Goal: Task Accomplishment & Management: Use online tool/utility

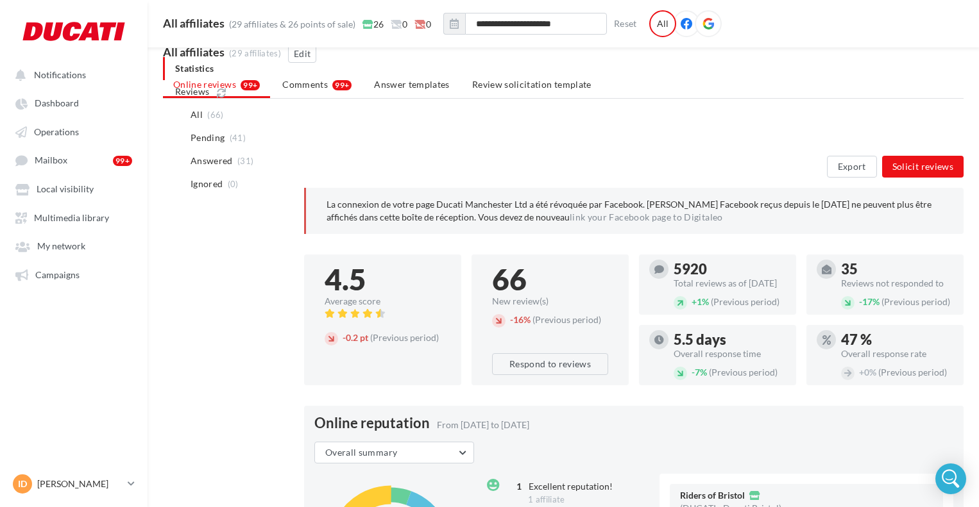
scroll to position [269, 0]
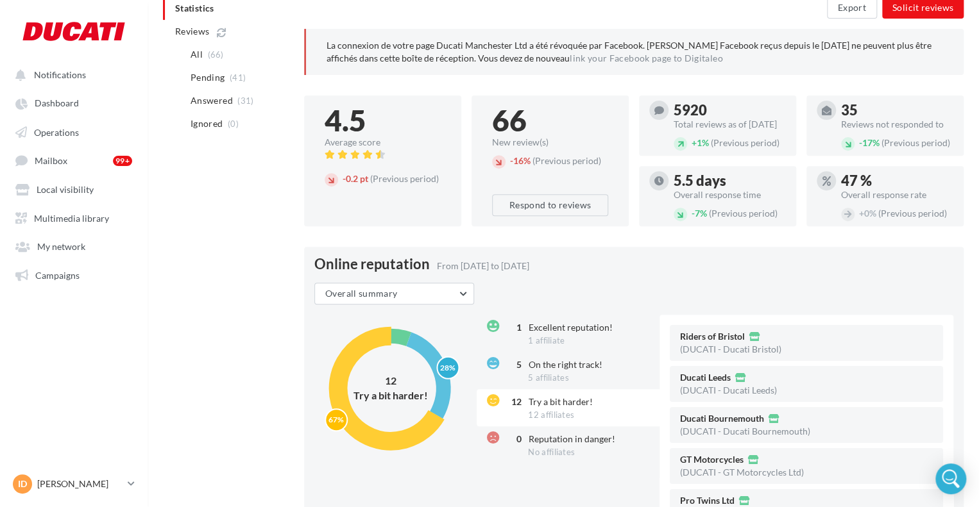
scroll to position [0, 0]
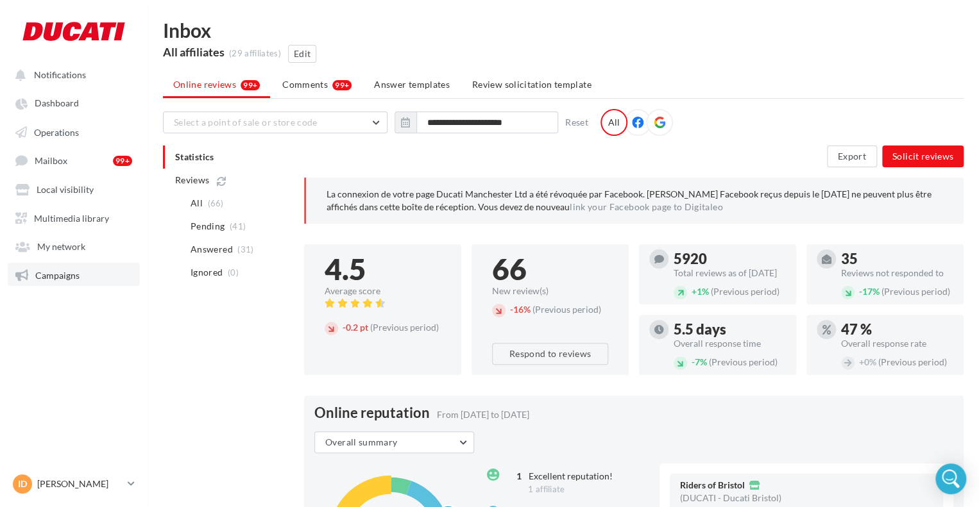
click at [65, 264] on link "Campaigns" at bounding box center [74, 274] width 132 height 23
click at [41, 271] on span "Campaigns" at bounding box center [57, 274] width 44 height 11
click at [68, 283] on link "Campaigns" at bounding box center [74, 274] width 132 height 23
click at [61, 120] on link "Operations" at bounding box center [74, 131] width 132 height 23
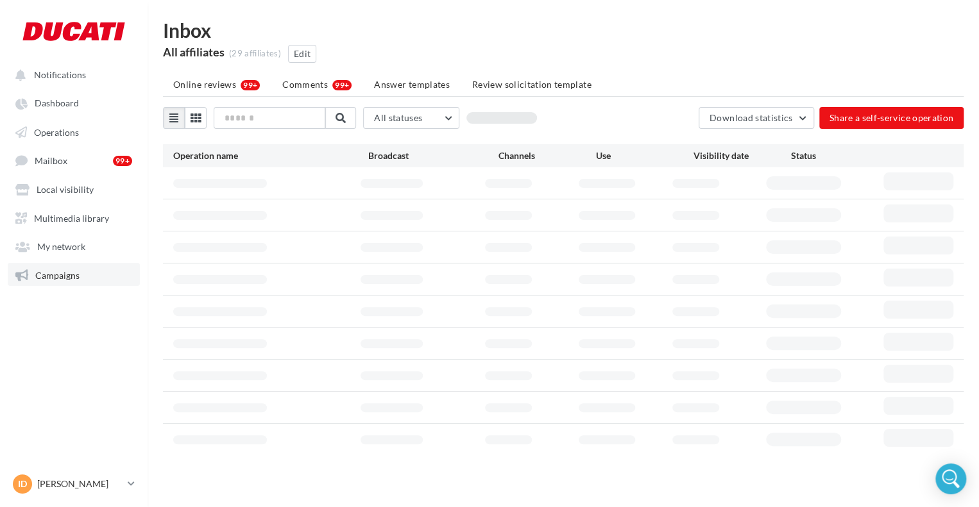
click at [60, 276] on span "Campaigns" at bounding box center [57, 274] width 44 height 11
click at [70, 264] on link "Campaigns" at bounding box center [74, 274] width 132 height 23
click at [63, 246] on span "My network" at bounding box center [61, 246] width 48 height 11
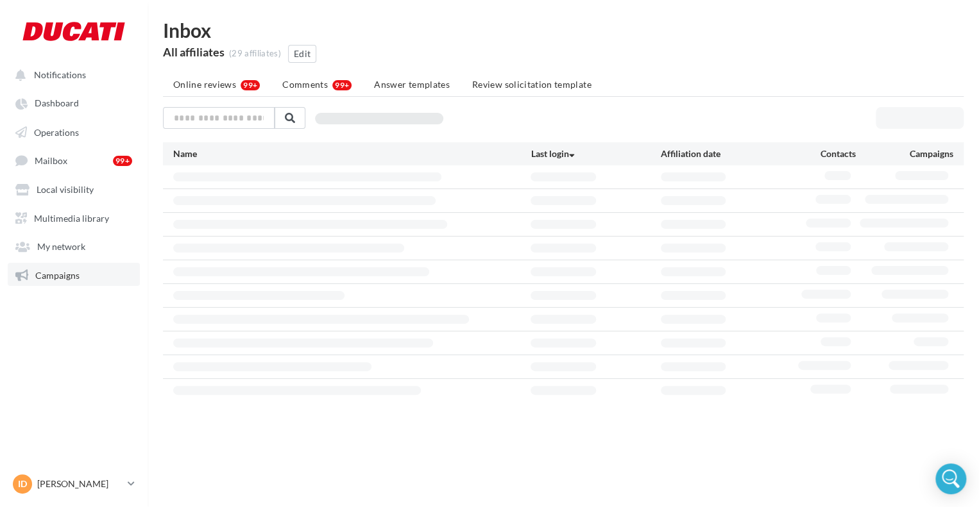
click at [70, 286] on link "Campaigns" at bounding box center [74, 274] width 132 height 23
click at [67, 276] on span "Campaigns" at bounding box center [57, 274] width 44 height 11
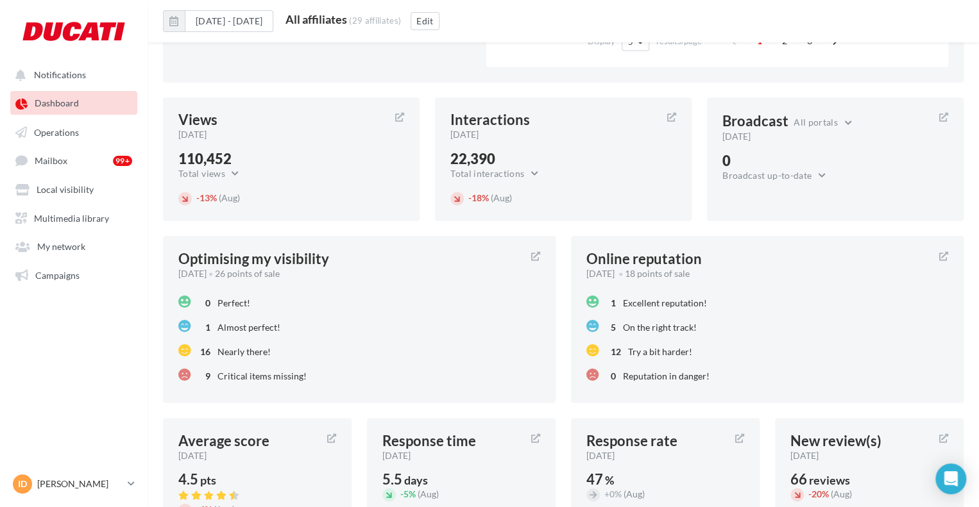
scroll to position [862, 0]
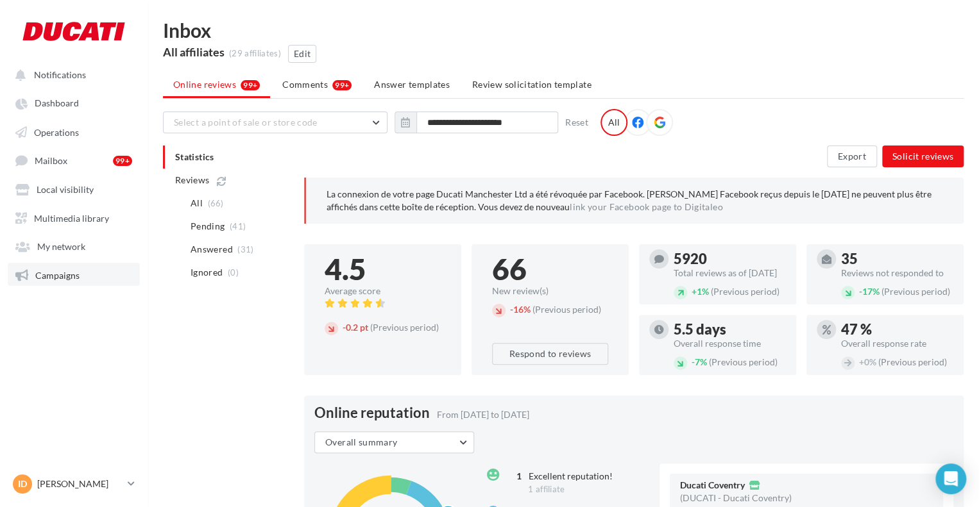
click at [65, 269] on link "Campaigns" at bounding box center [74, 274] width 132 height 23
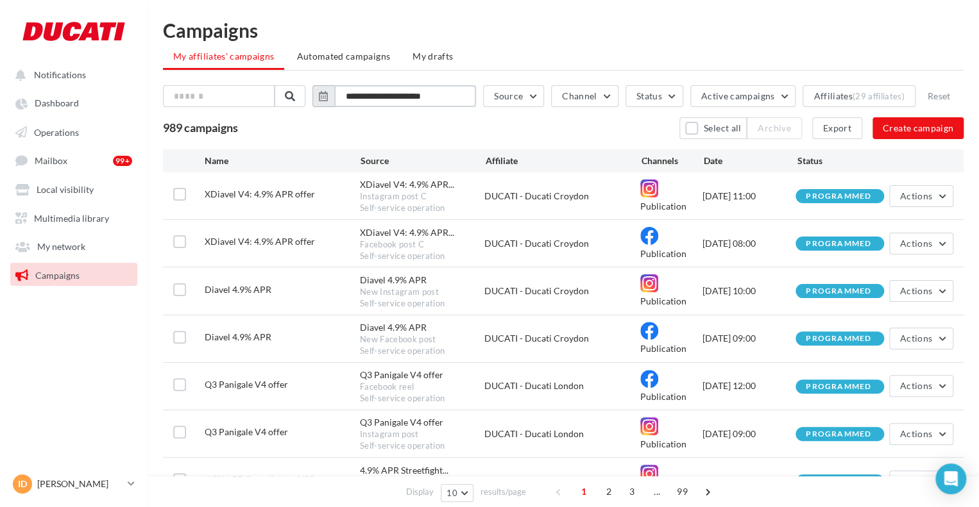
click at [405, 93] on input "**********" at bounding box center [405, 96] width 142 height 22
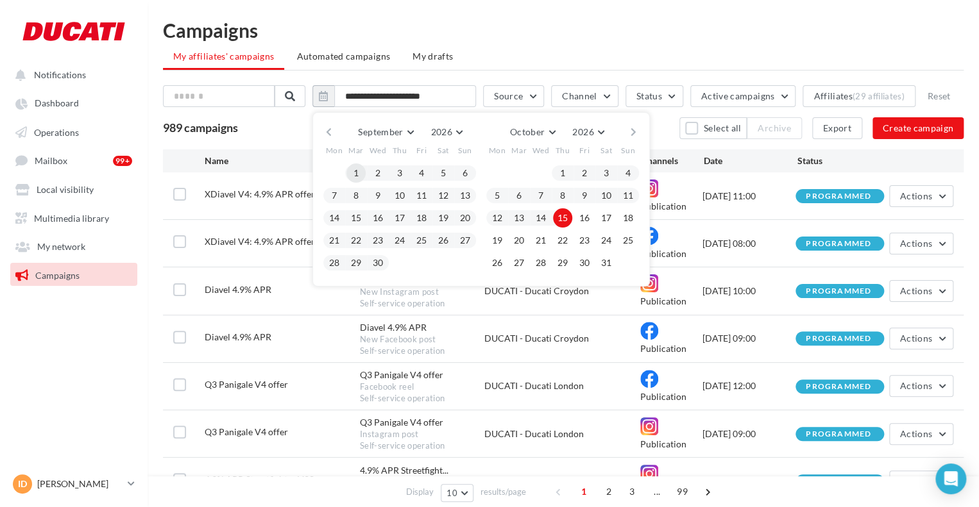
click at [357, 169] on button "1" at bounding box center [355, 173] width 19 height 19
click at [564, 215] on button "15" at bounding box center [562, 217] width 19 height 19
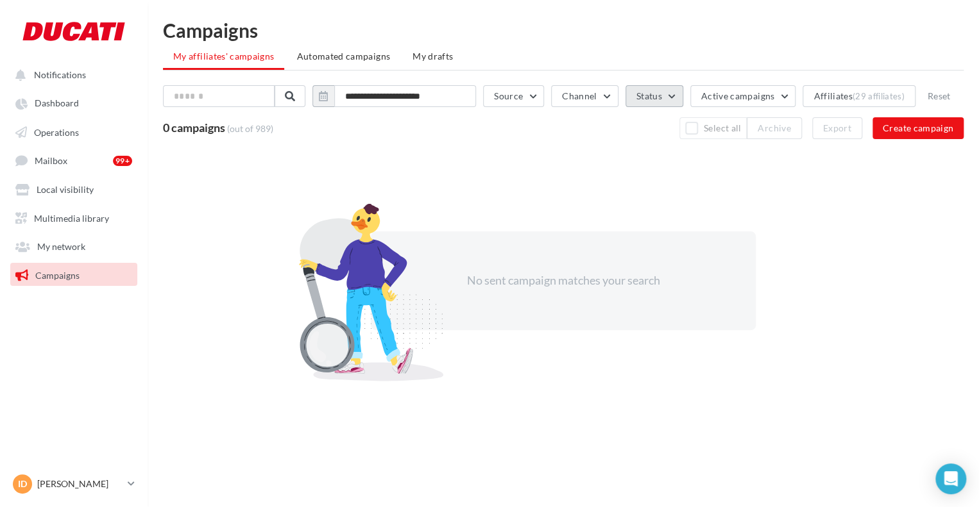
click at [665, 91] on button "Status" at bounding box center [654, 96] width 58 height 22
click at [661, 164] on div "Finished" at bounding box center [671, 159] width 34 height 13
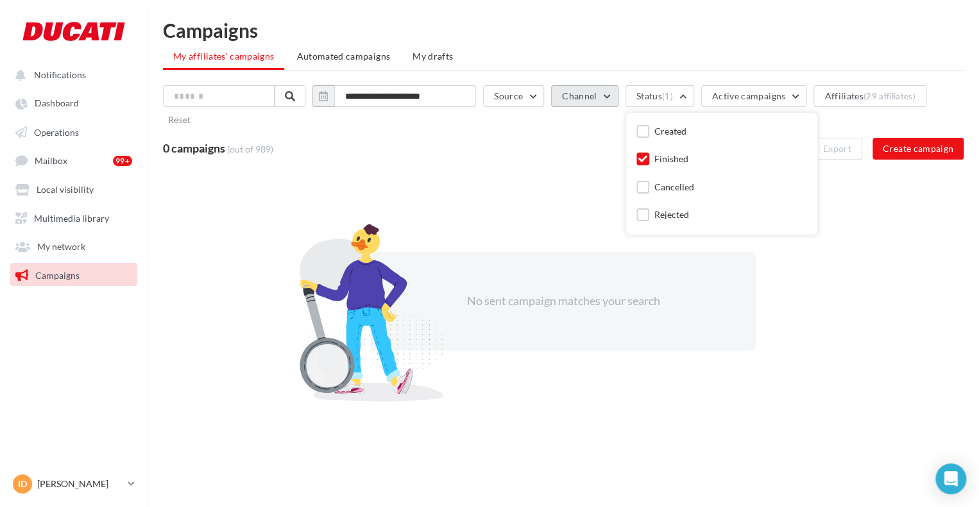
click at [581, 92] on button "Channel" at bounding box center [584, 96] width 67 height 22
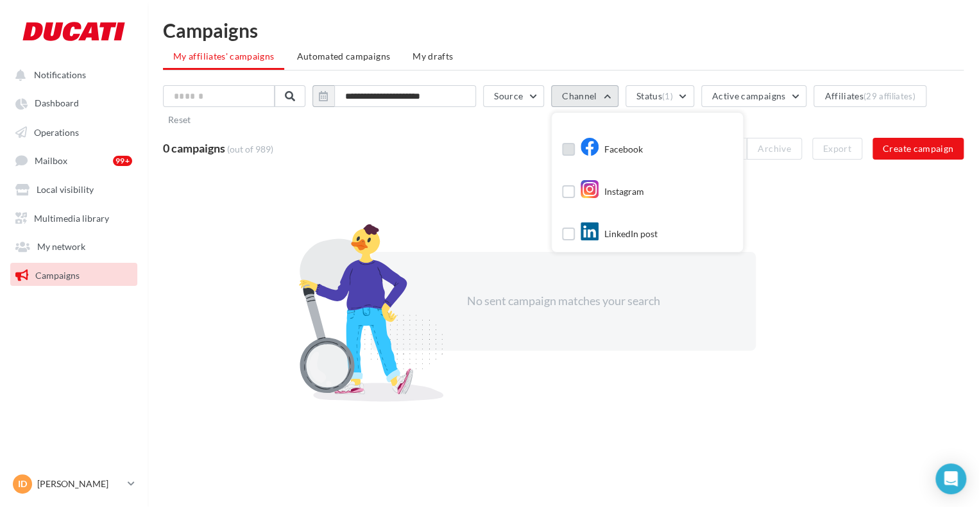
scroll to position [77, 0]
click at [584, 149] on div "Facebook" at bounding box center [602, 151] width 81 height 22
click at [570, 148] on label at bounding box center [568, 149] width 13 height 13
click at [572, 192] on label at bounding box center [568, 191] width 13 height 13
click at [575, 233] on label at bounding box center [568, 234] width 13 height 13
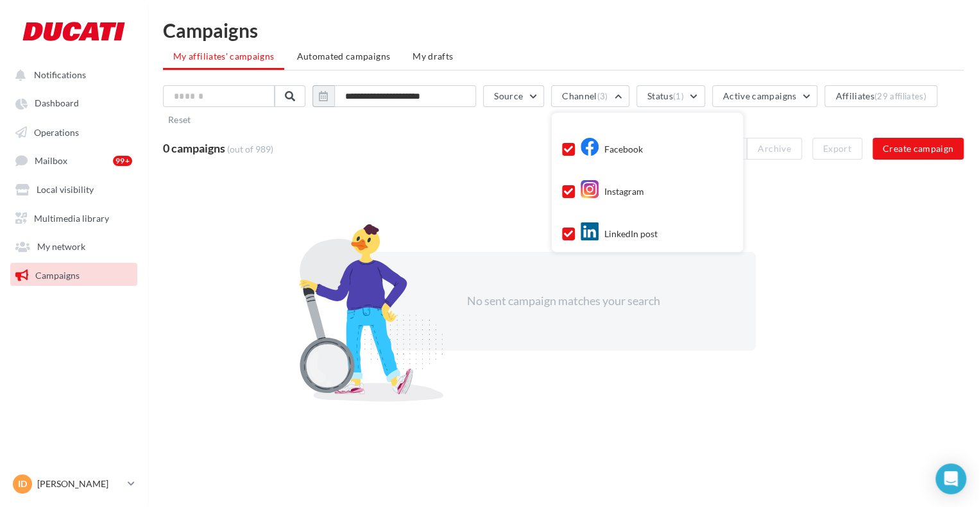
scroll to position [126, 0]
click at [575, 233] on label at bounding box center [568, 228] width 13 height 13
click at [754, 292] on div "No sent campaign matches your search" at bounding box center [563, 301] width 385 height 99
click at [405, 97] on input "**********" at bounding box center [405, 96] width 142 height 22
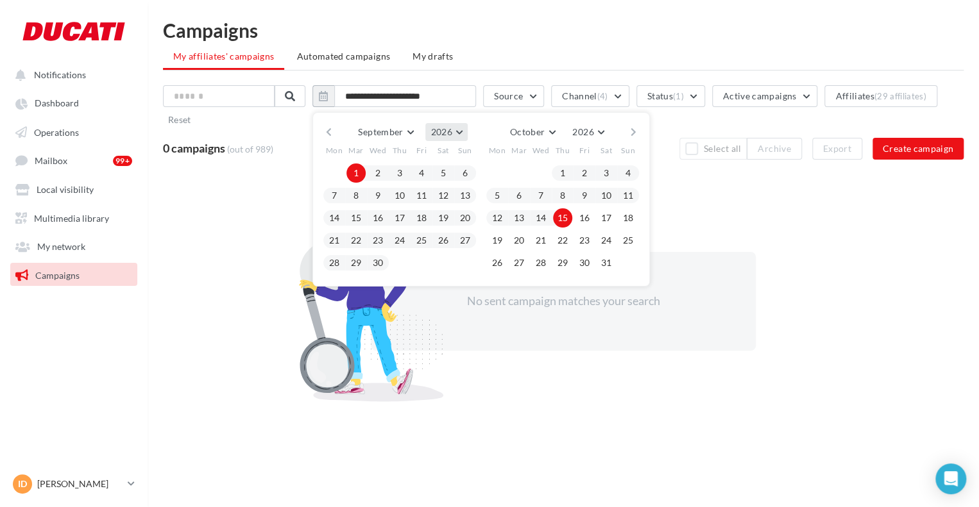
click at [452, 125] on button "2026" at bounding box center [446, 132] width 42 height 18
click at [442, 149] on button "2024" at bounding box center [423, 139] width 90 height 23
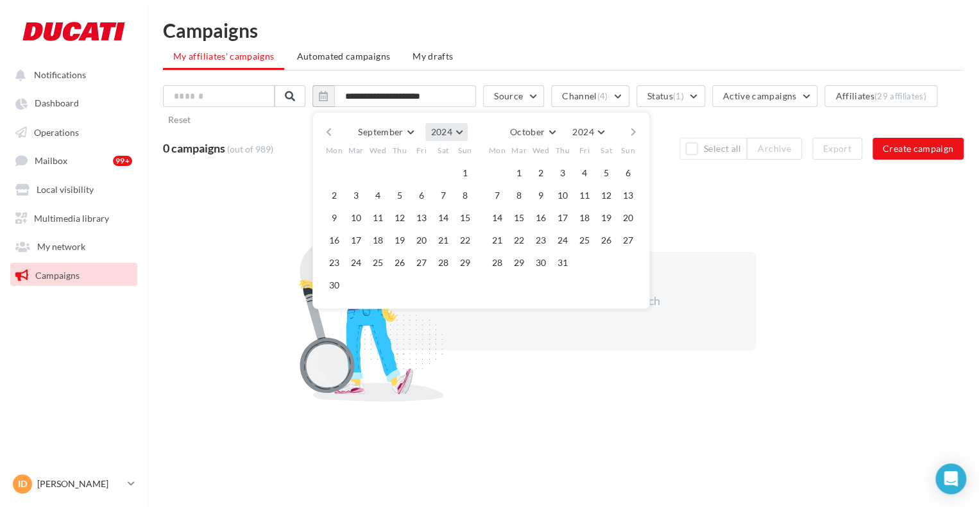
click at [452, 129] on span "2024" at bounding box center [440, 131] width 21 height 11
click at [425, 203] on button "2025" at bounding box center [423, 209] width 90 height 23
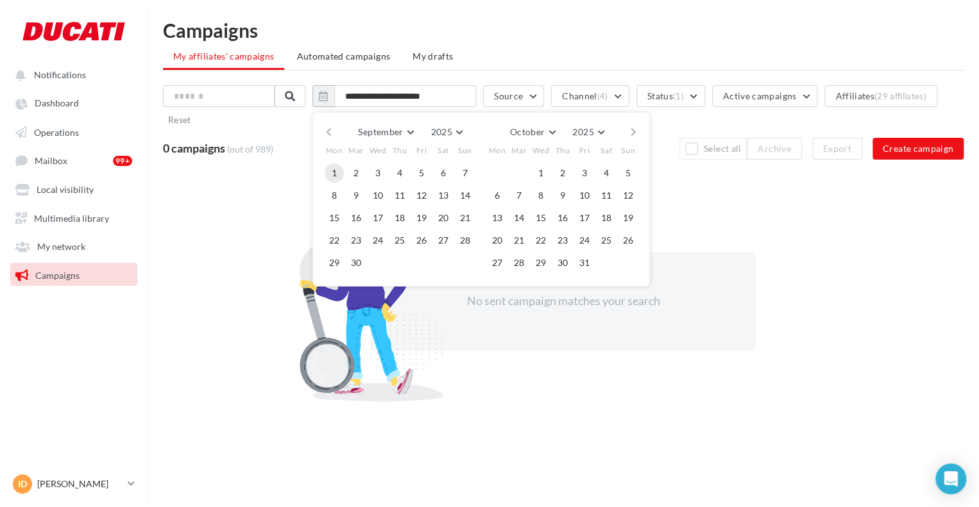
click at [341, 171] on button "1" at bounding box center [334, 173] width 19 height 19
click at [541, 220] on button "15" at bounding box center [540, 217] width 19 height 19
type input "**********"
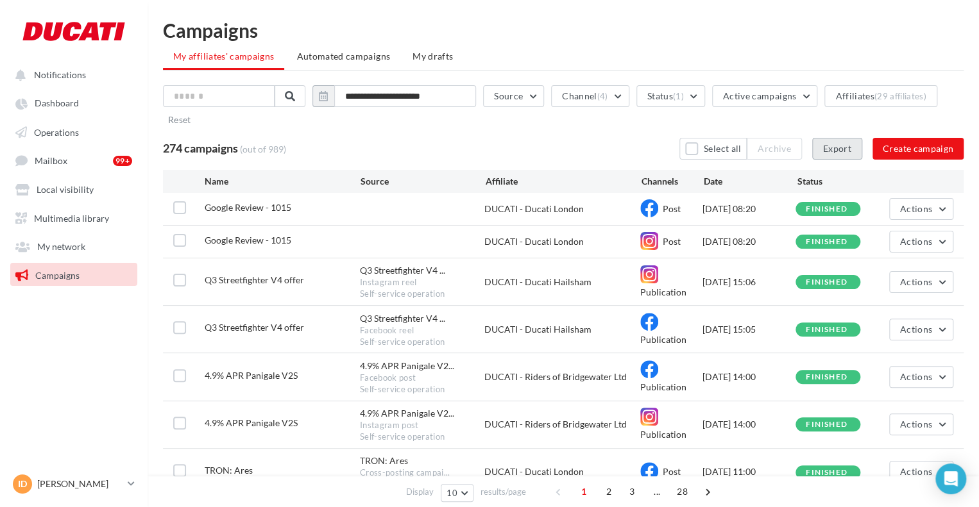
click at [842, 146] on button "Export" at bounding box center [837, 149] width 50 height 22
